Goal: Task Accomplishment & Management: Use online tool/utility

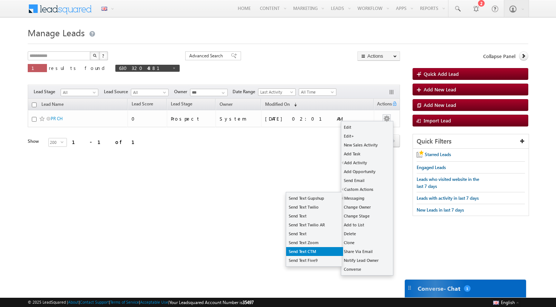
click at [314, 253] on link "Send Text CTM" at bounding box center [314, 251] width 57 height 9
click at [310, 253] on link "Send Text CTM" at bounding box center [314, 251] width 57 height 9
